Goal: Find specific page/section: Find specific page/section

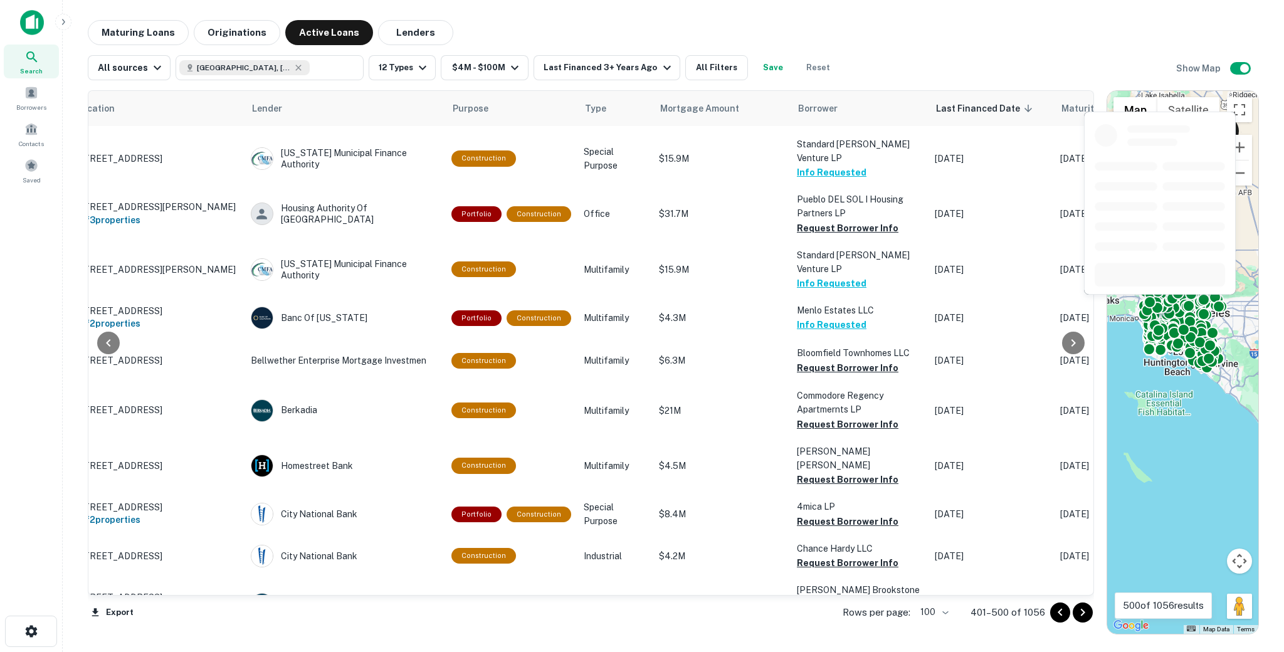
scroll to position [2309, 56]
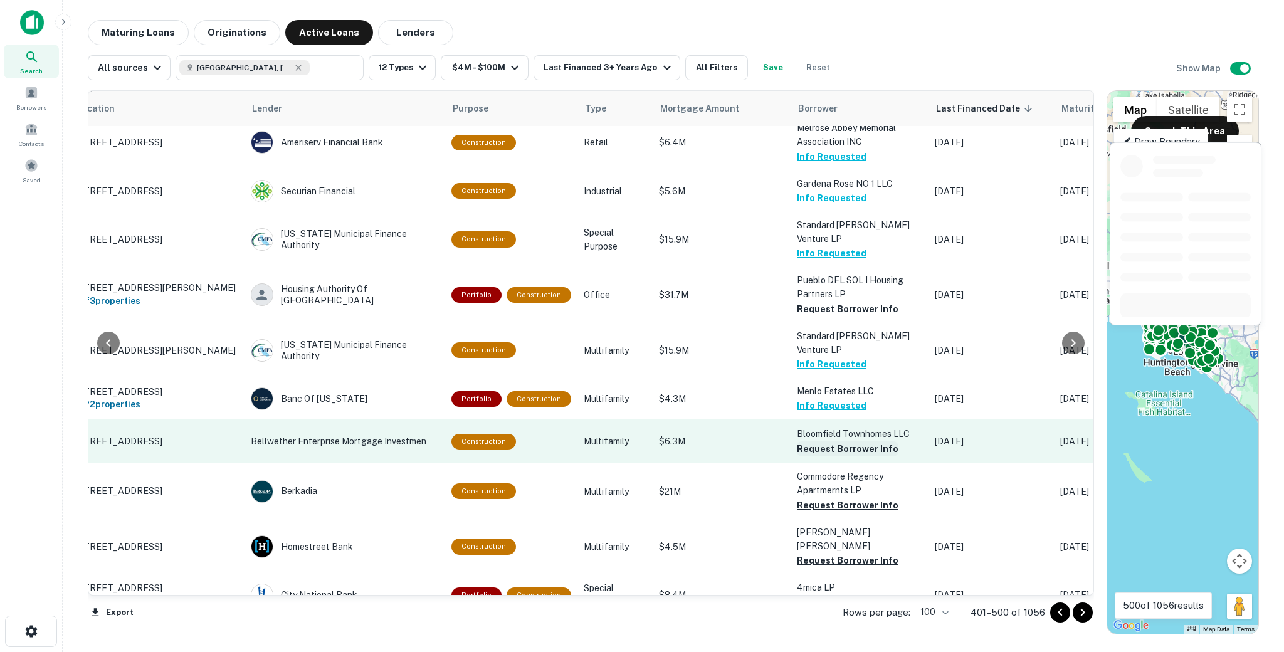
click at [802, 441] on button "Request Borrower Info" at bounding box center [848, 448] width 102 height 15
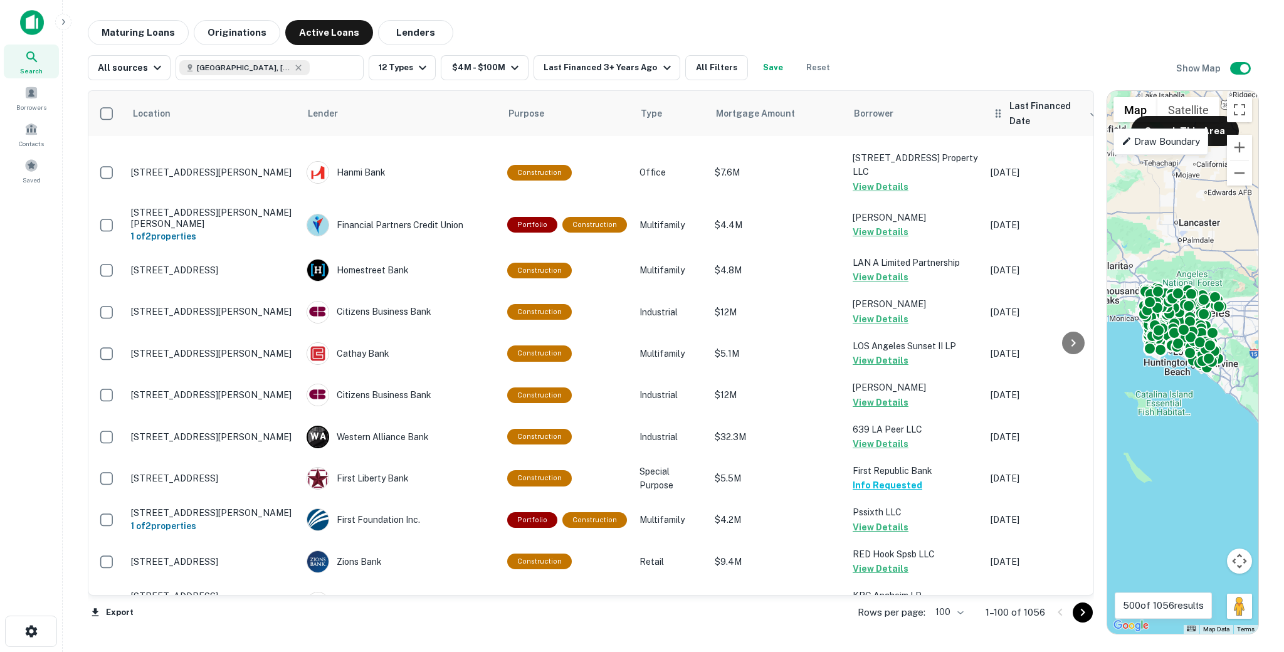
scroll to position [3961, 0]
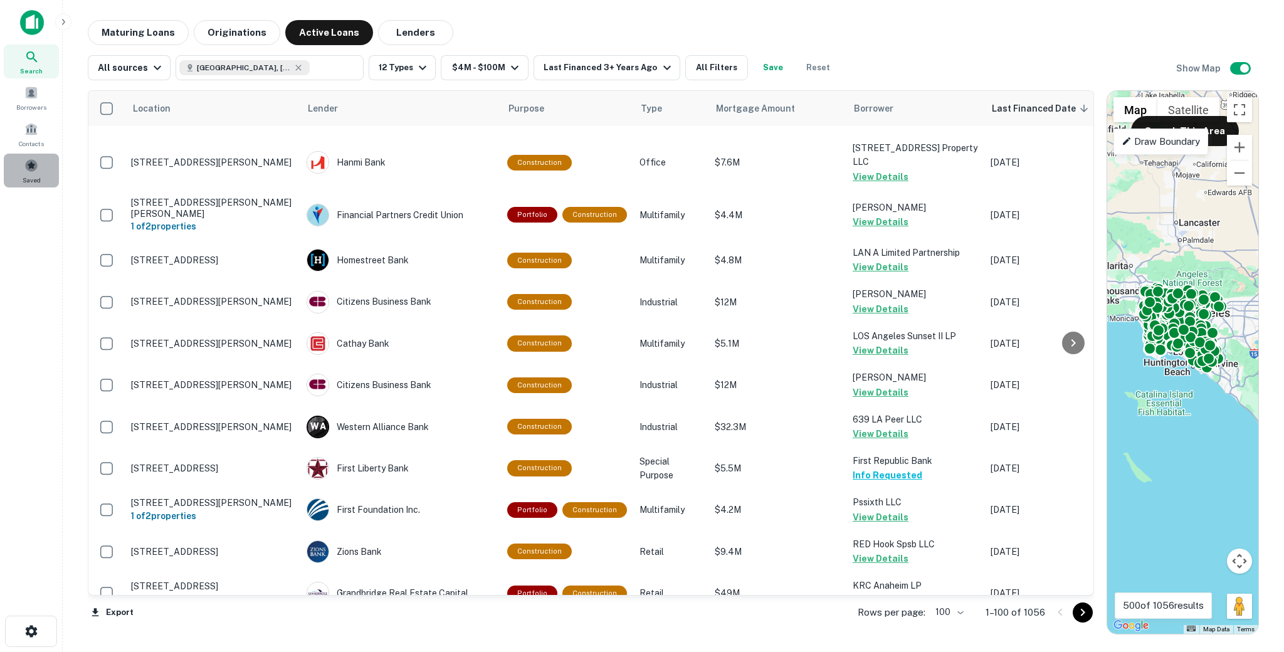
click at [31, 168] on span at bounding box center [31, 166] width 14 height 14
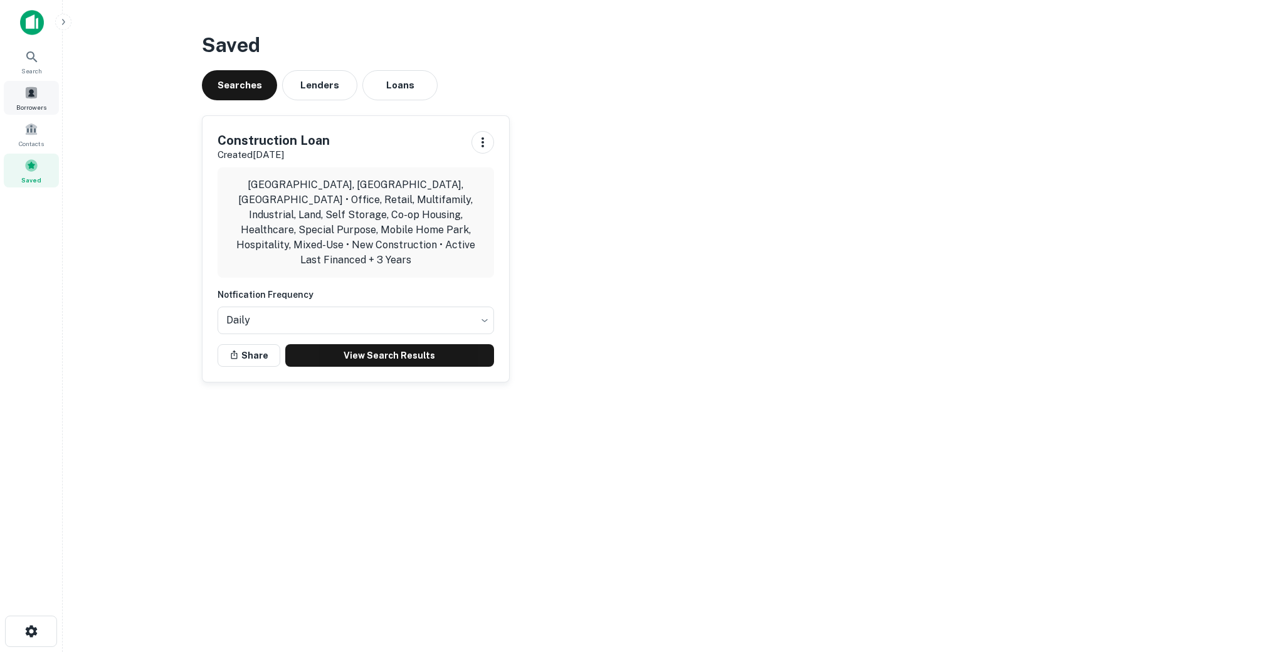
click at [26, 97] on span at bounding box center [31, 93] width 14 height 14
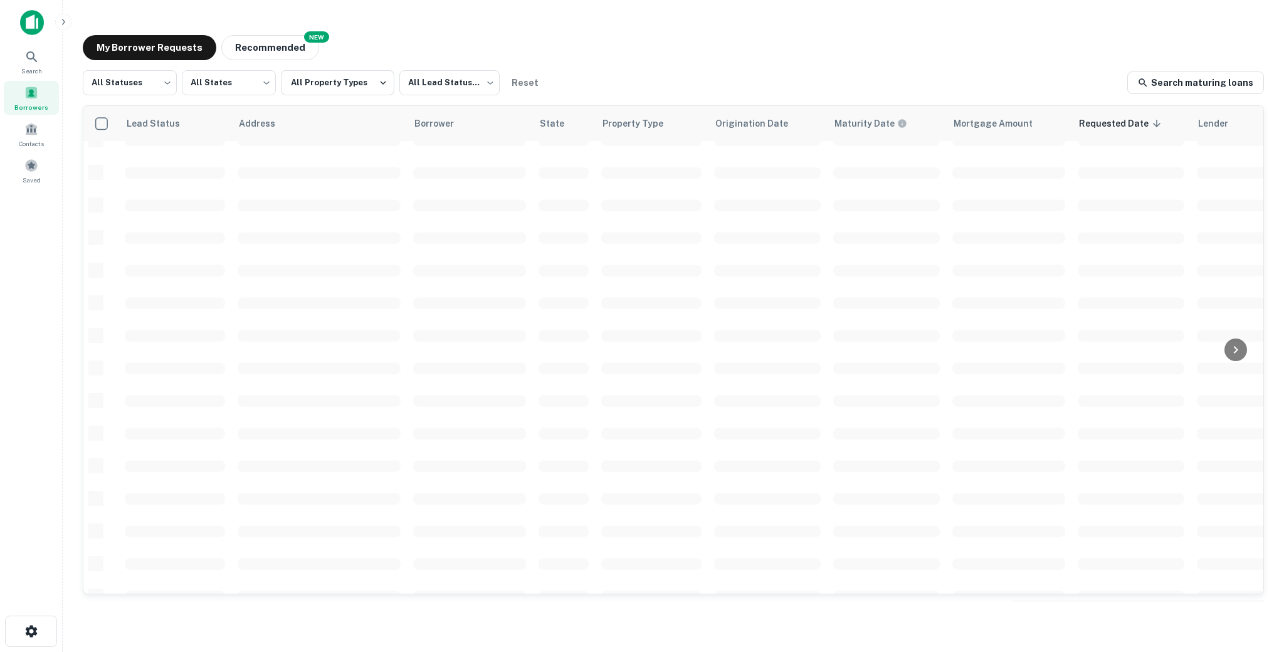
scroll to position [330, 0]
